Goal: Information Seeking & Learning: Learn about a topic

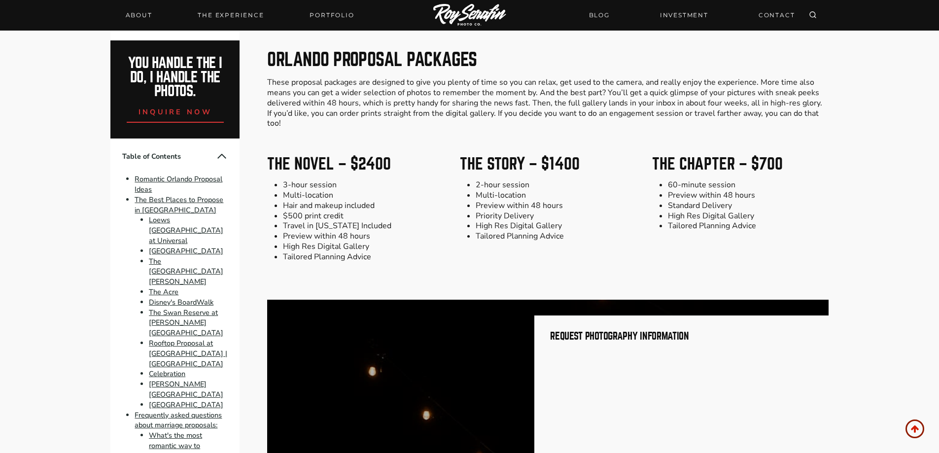
scroll to position [6864, 0]
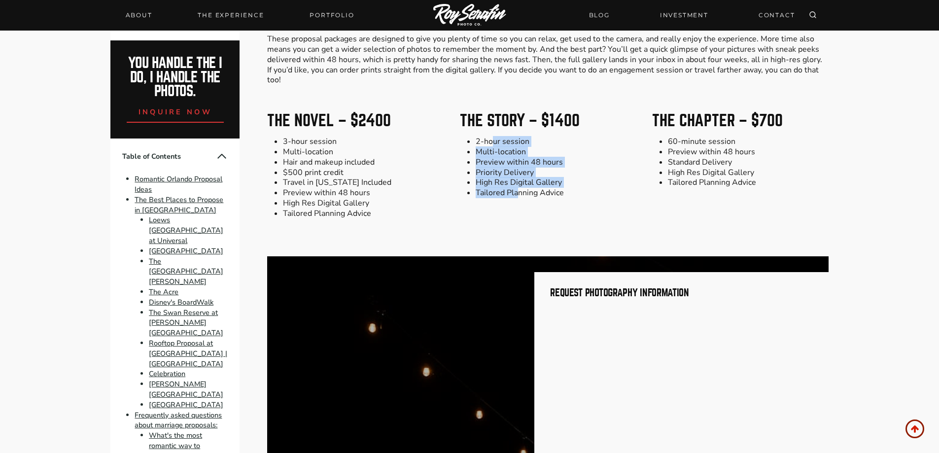
drag, startPoint x: 491, startPoint y: 130, endPoint x: 519, endPoint y: 194, distance: 70.2
click at [518, 191] on div "The Story – $1400 2-hour session Multi-location Preview within 48 hours Priorit…" at bounding box center [548, 165] width 176 height 105
click at [519, 194] on div "The Story – $1400 2-hour session Multi-location Preview within 48 hours Priorit…" at bounding box center [548, 165] width 176 height 105
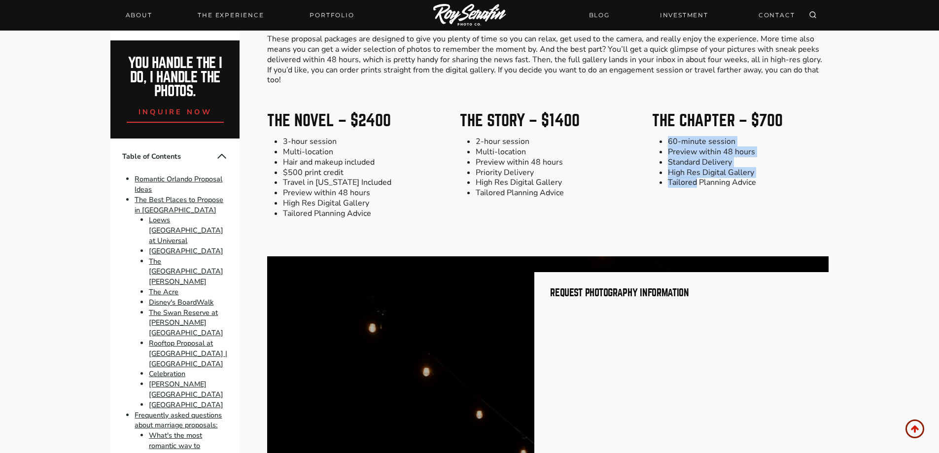
drag, startPoint x: 669, startPoint y: 134, endPoint x: 694, endPoint y: 181, distance: 52.9
click at [694, 181] on div "The Chapter – $700 60-minute session Preview within 48 hours Standard Delivery …" at bounding box center [740, 165] width 176 height 105
click at [693, 182] on div "The Chapter – $700 60-minute session Preview within 48 hours Standard Delivery …" at bounding box center [740, 165] width 176 height 105
drag, startPoint x: 662, startPoint y: 137, endPoint x: 705, endPoint y: 178, distance: 59.6
click at [705, 178] on div "The Chapter – $700 60-minute session Preview within 48 hours Standard Delivery …" at bounding box center [740, 165] width 176 height 105
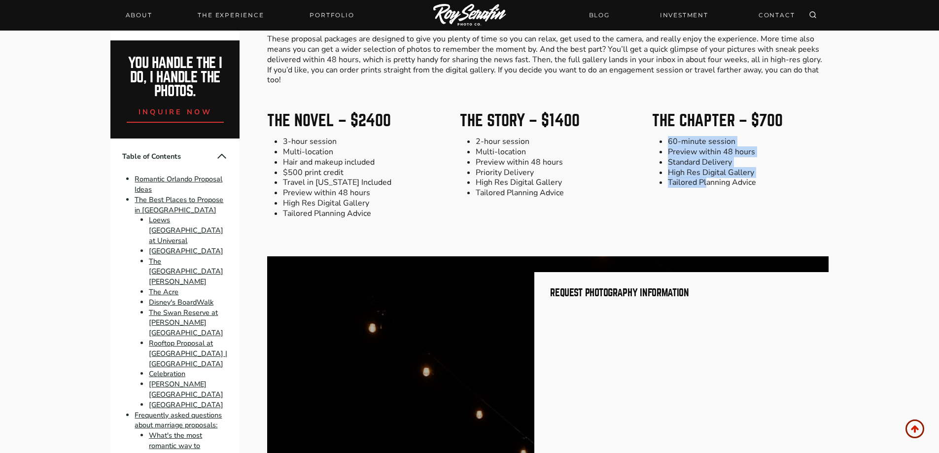
click at [705, 178] on div "The Chapter – $700 60-minute session Preview within 48 hours Standard Delivery …" at bounding box center [740, 165] width 176 height 105
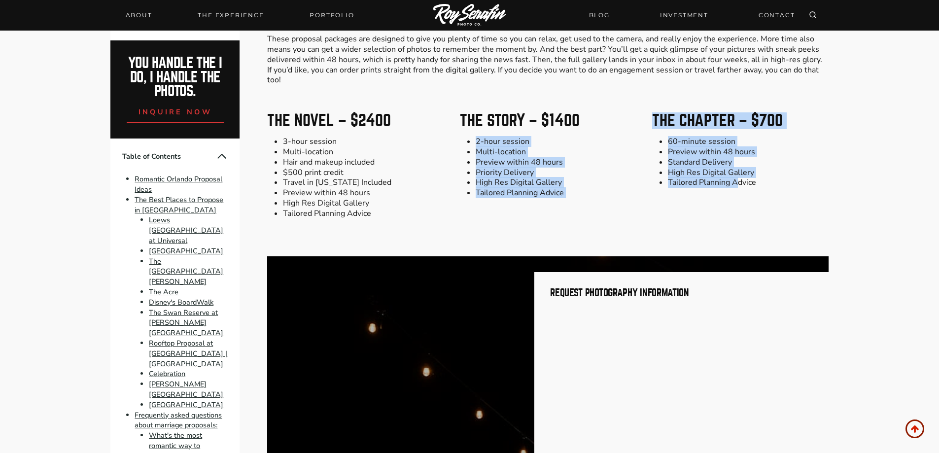
drag, startPoint x: 737, startPoint y: 178, endPoint x: 641, endPoint y: 109, distance: 118.4
click at [641, 109] on div "The Novel – $2400 3-hour session Multi-location Hair and makeup included $500 p…" at bounding box center [547, 165] width 561 height 129
click at [666, 148] on ul "60-minute session Preview within 48 hours Standard Delivery High Res Digital Ga…" at bounding box center [740, 162] width 176 height 51
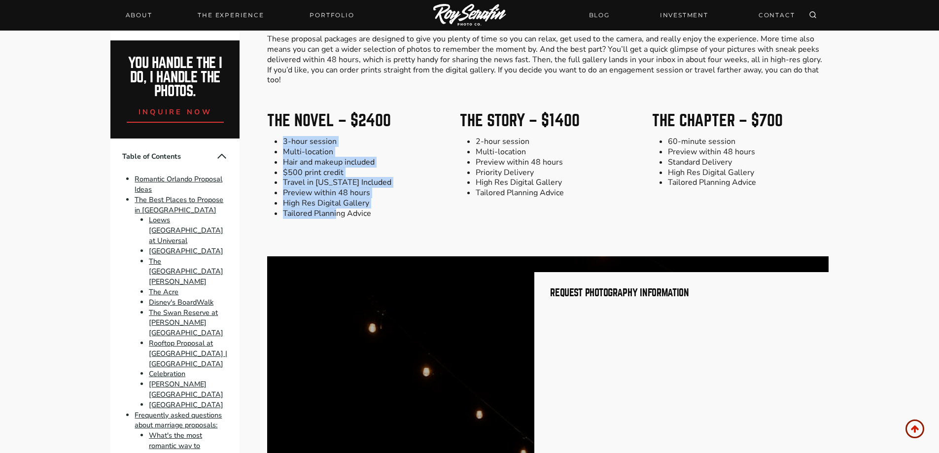
drag, startPoint x: 280, startPoint y: 133, endPoint x: 337, endPoint y: 208, distance: 93.9
click at [337, 208] on ul "3-hour session Multi-location Hair and makeup included $500 print credit Travel…" at bounding box center [355, 178] width 176 height 82
click at [337, 208] on li "Tailored Planning Advice" at bounding box center [363, 213] width 161 height 10
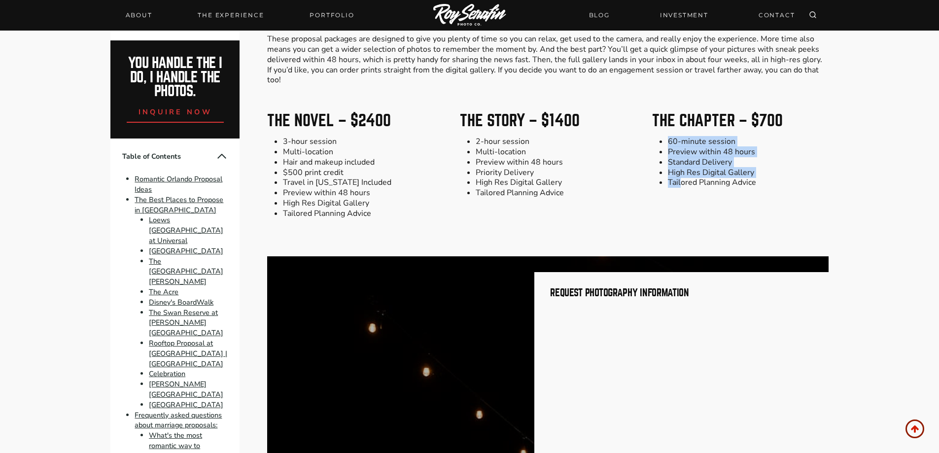
drag, startPoint x: 664, startPoint y: 129, endPoint x: 679, endPoint y: 191, distance: 63.4
click at [679, 191] on div "The Chapter – $700 60-minute session Preview within 48 hours Standard Delivery …" at bounding box center [740, 165] width 176 height 105
click at [682, 177] on li "Tailored Planning Advice" at bounding box center [748, 182] width 161 height 10
drag, startPoint x: 666, startPoint y: 125, endPoint x: 739, endPoint y: 174, distance: 87.8
click at [739, 174] on div "The Chapter – $700 60-minute session Preview within 48 hours Standard Delivery …" at bounding box center [740, 150] width 176 height 75
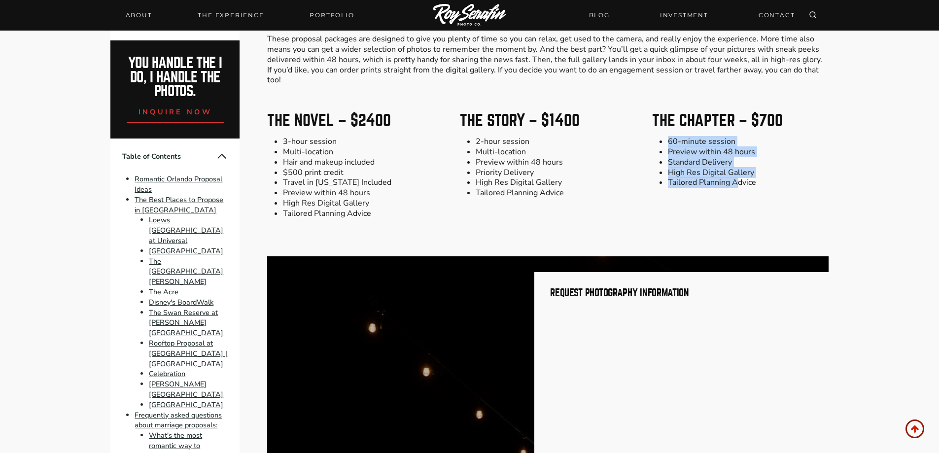
click at [737, 177] on li "Tailored Planning Advice" at bounding box center [748, 182] width 161 height 10
drag, startPoint x: 671, startPoint y: 153, endPoint x: 722, endPoint y: 173, distance: 54.8
click at [722, 173] on ul "60-minute session Preview within 48 hours Standard Delivery High Res Digital Ga…" at bounding box center [740, 162] width 176 height 51
click at [723, 177] on li "Tailored Planning Advice" at bounding box center [748, 182] width 161 height 10
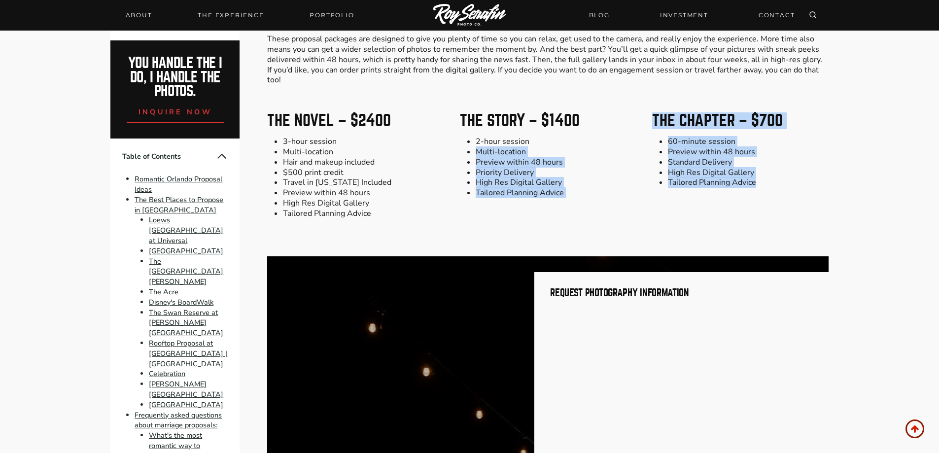
drag, startPoint x: 761, startPoint y: 180, endPoint x: 635, endPoint y: 121, distance: 139.8
click at [635, 121] on div "The Novel – $2400 3-hour session Multi-location Hair and makeup included $500 p…" at bounding box center [547, 165] width 561 height 129
click at [713, 177] on li "Tailored Planning Advice" at bounding box center [748, 182] width 161 height 10
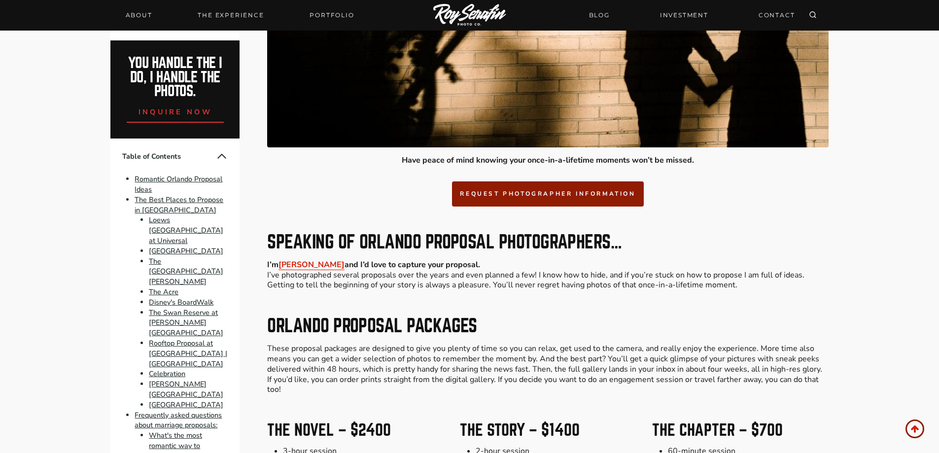
scroll to position [6663, 0]
